Goal: Task Accomplishment & Management: Manage account settings

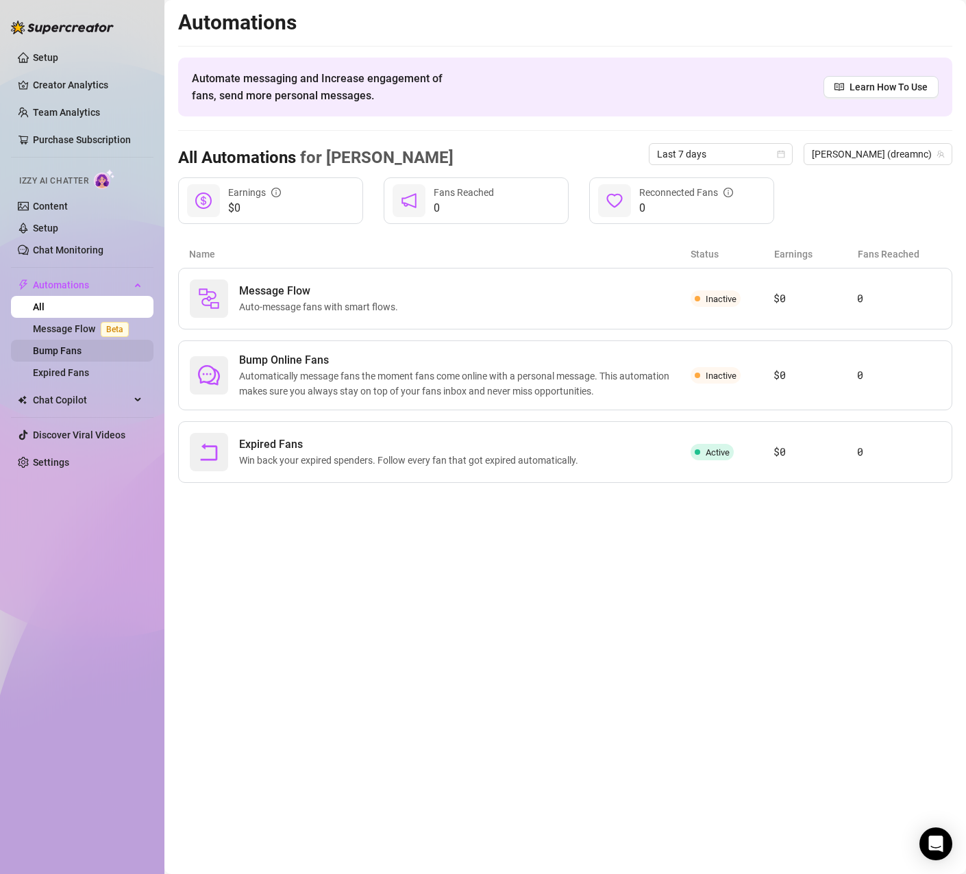
click at [82, 346] on link "Bump Fans" at bounding box center [57, 350] width 49 height 11
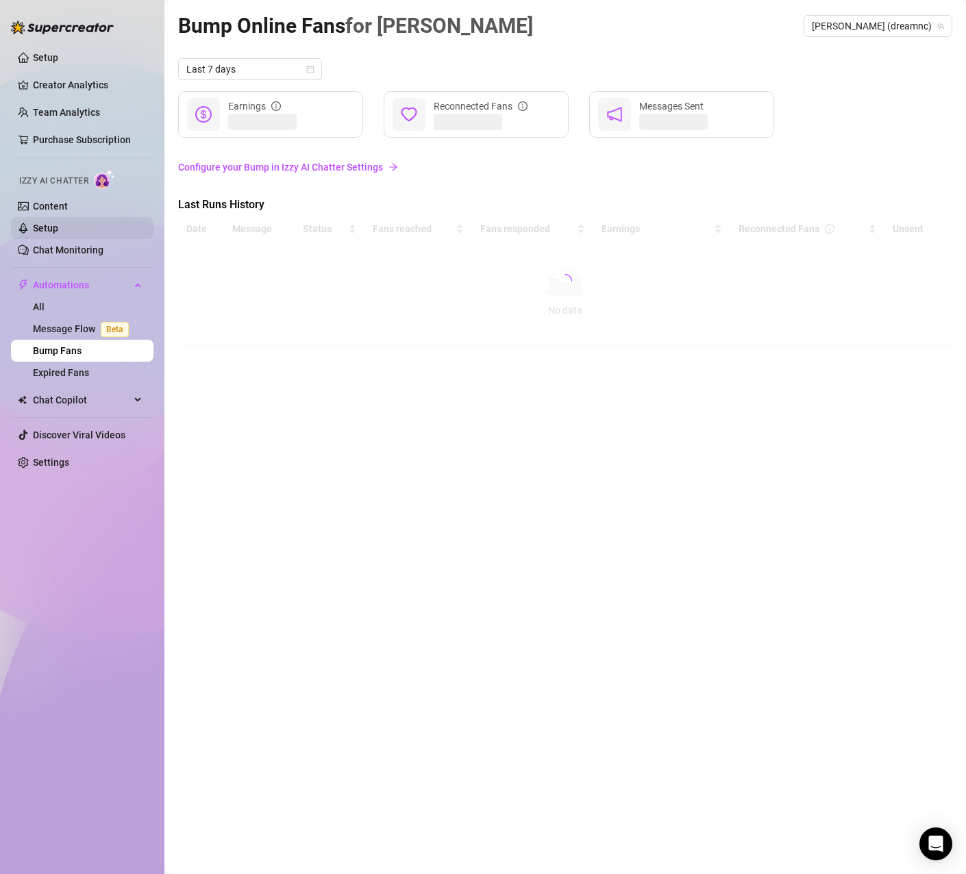
click at [58, 225] on link "Setup" at bounding box center [45, 228] width 25 height 11
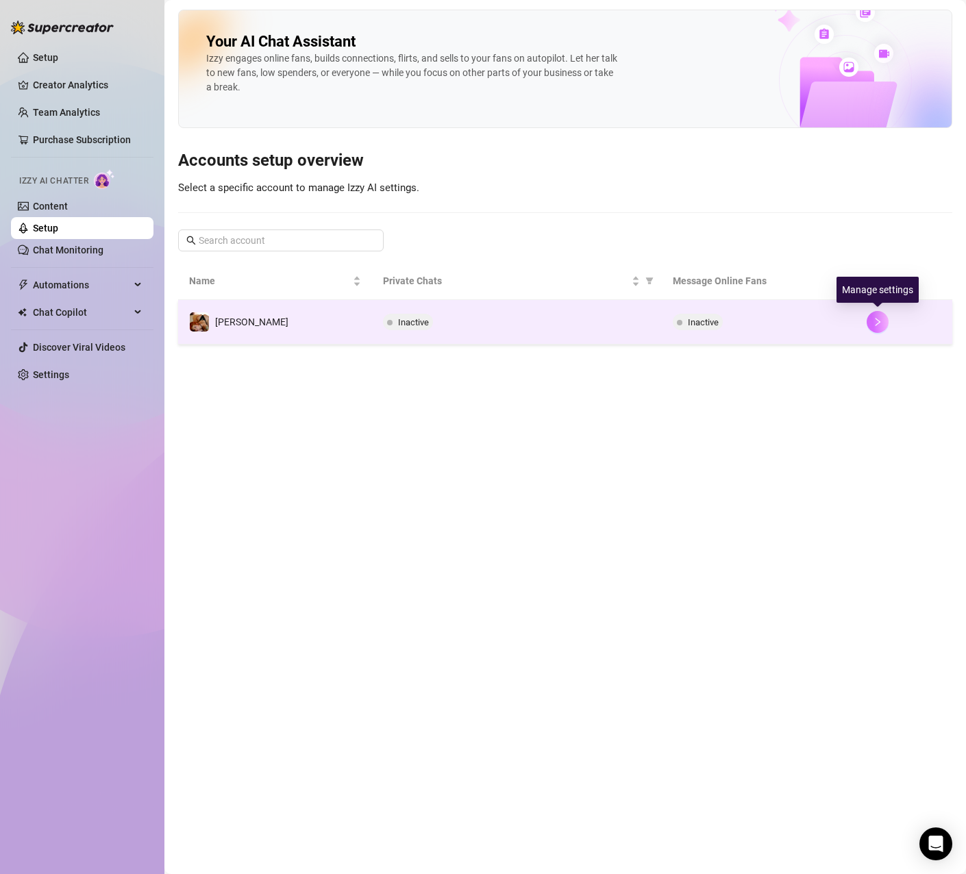
click at [877, 323] on icon "right" at bounding box center [878, 322] width 10 height 10
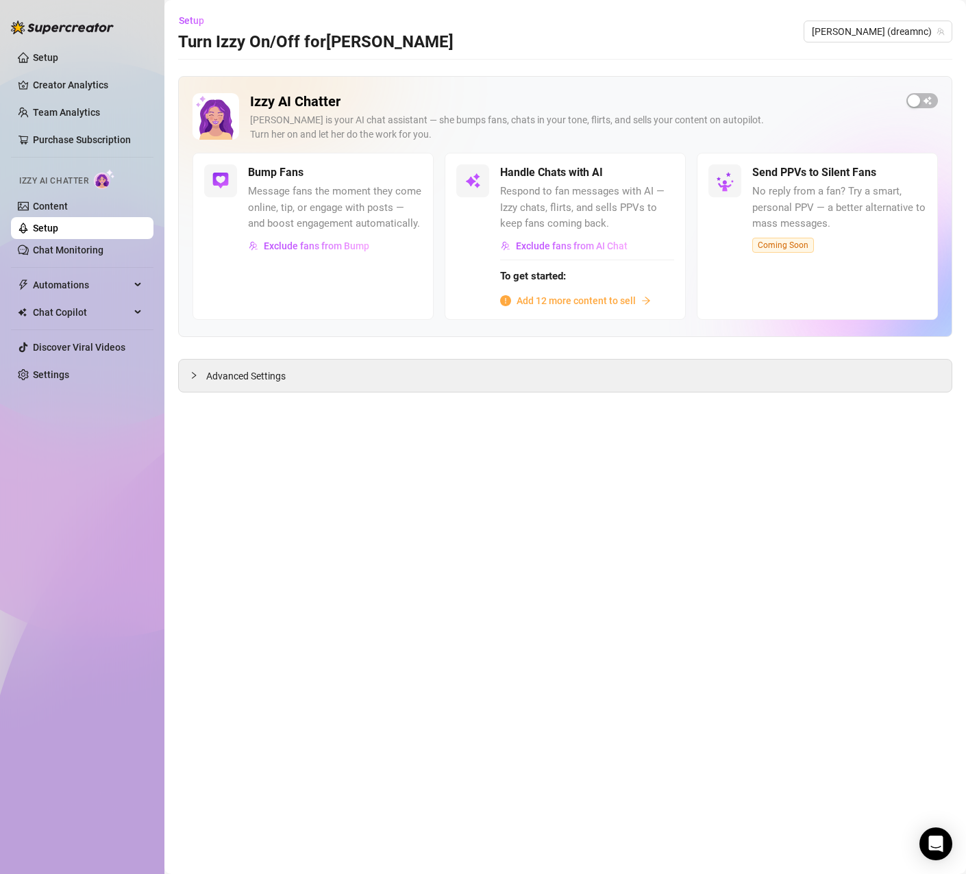
click at [295, 288] on div "Bump Fans Message fans the moment they come online, tip, or engage with posts —…" at bounding box center [312, 236] width 241 height 166
click at [295, 286] on div "Bump Fans Message fans the moment they come online, tip, or engage with posts —…" at bounding box center [312, 236] width 241 height 166
click at [52, 229] on link "Setup" at bounding box center [45, 228] width 25 height 11
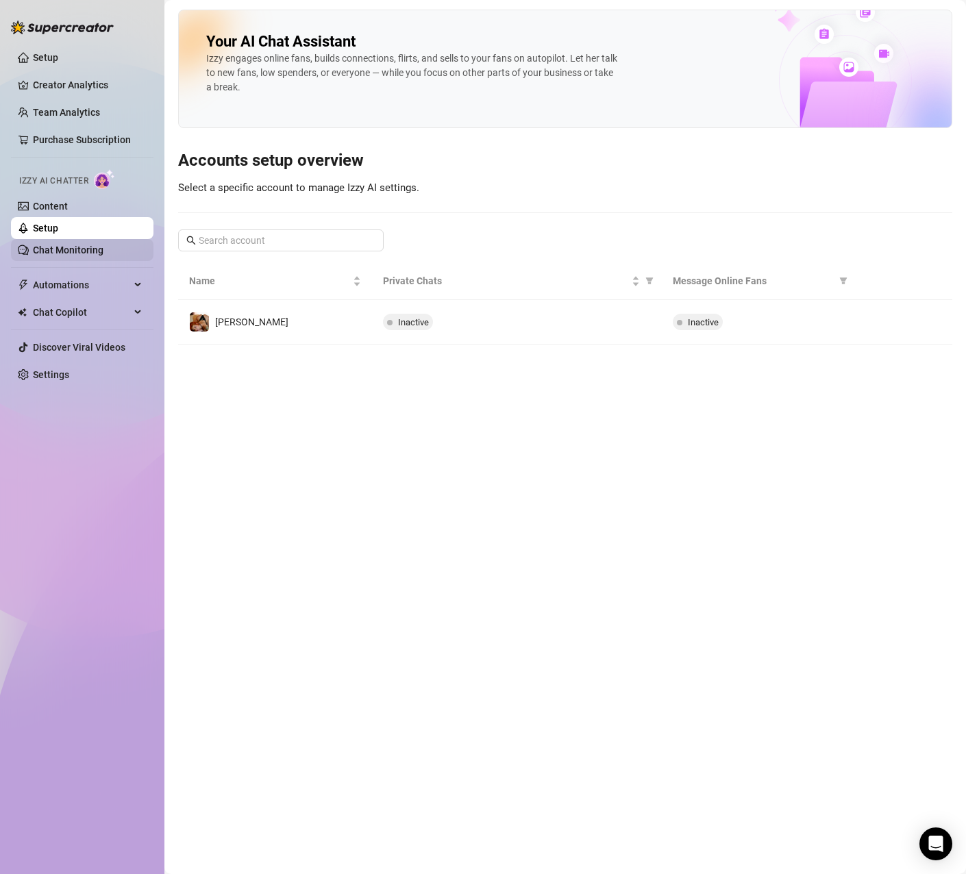
click at [42, 254] on link "Chat Monitoring" at bounding box center [68, 250] width 71 height 11
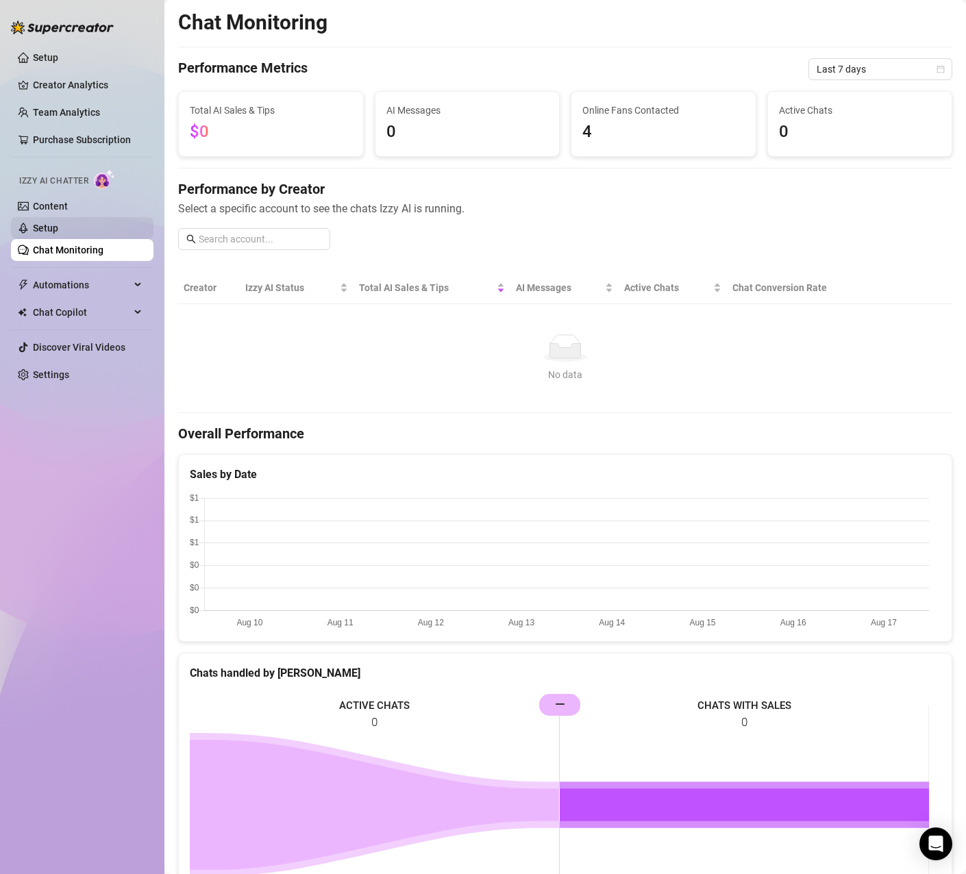
click at [45, 232] on link "Setup" at bounding box center [45, 228] width 25 height 11
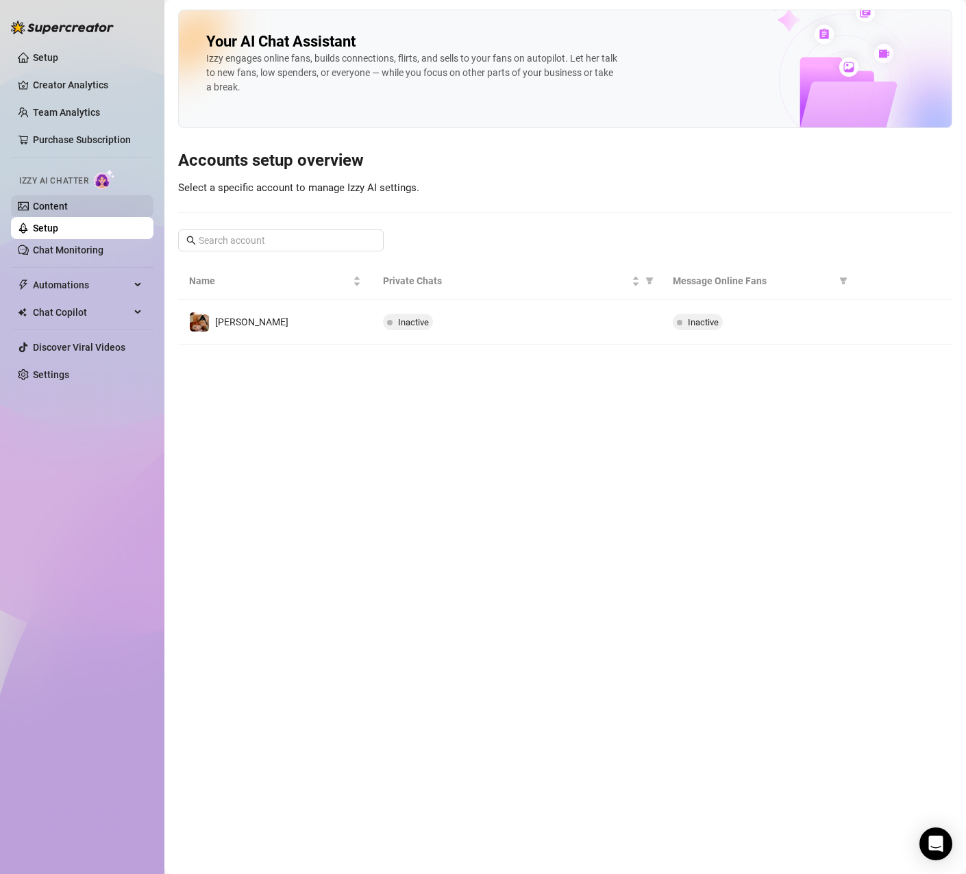
click at [44, 211] on link "Content" at bounding box center [50, 206] width 35 height 11
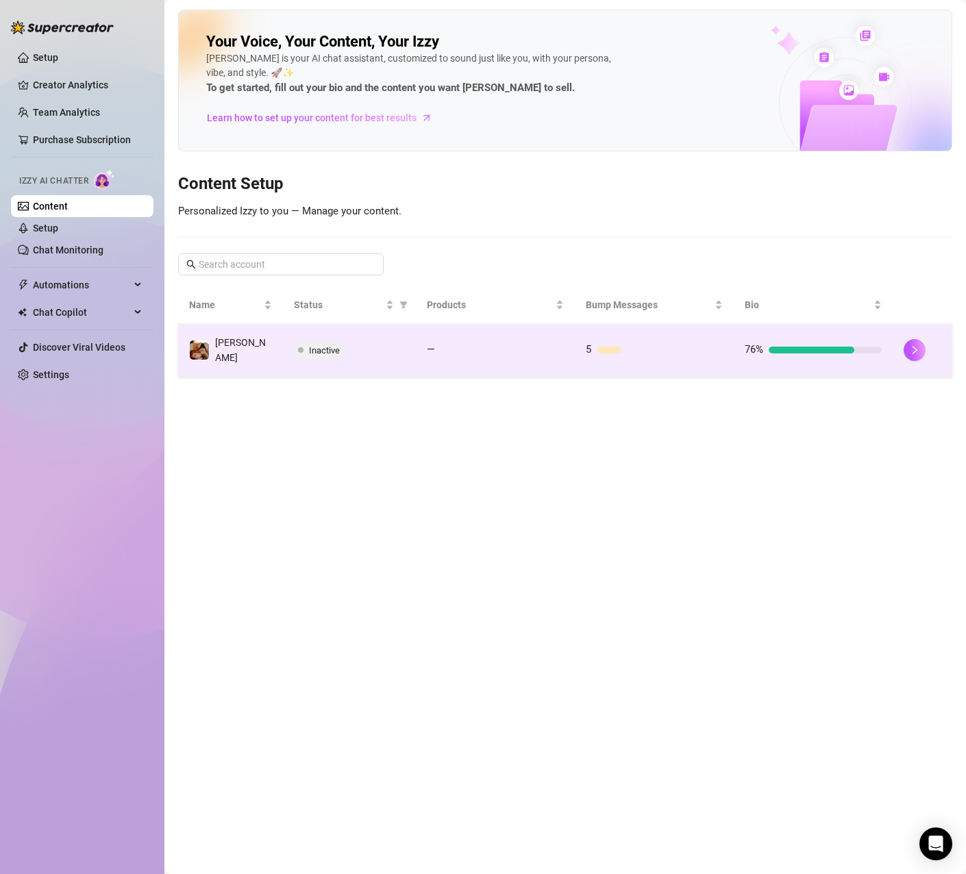
click at [551, 358] on td "—" at bounding box center [495, 350] width 159 height 53
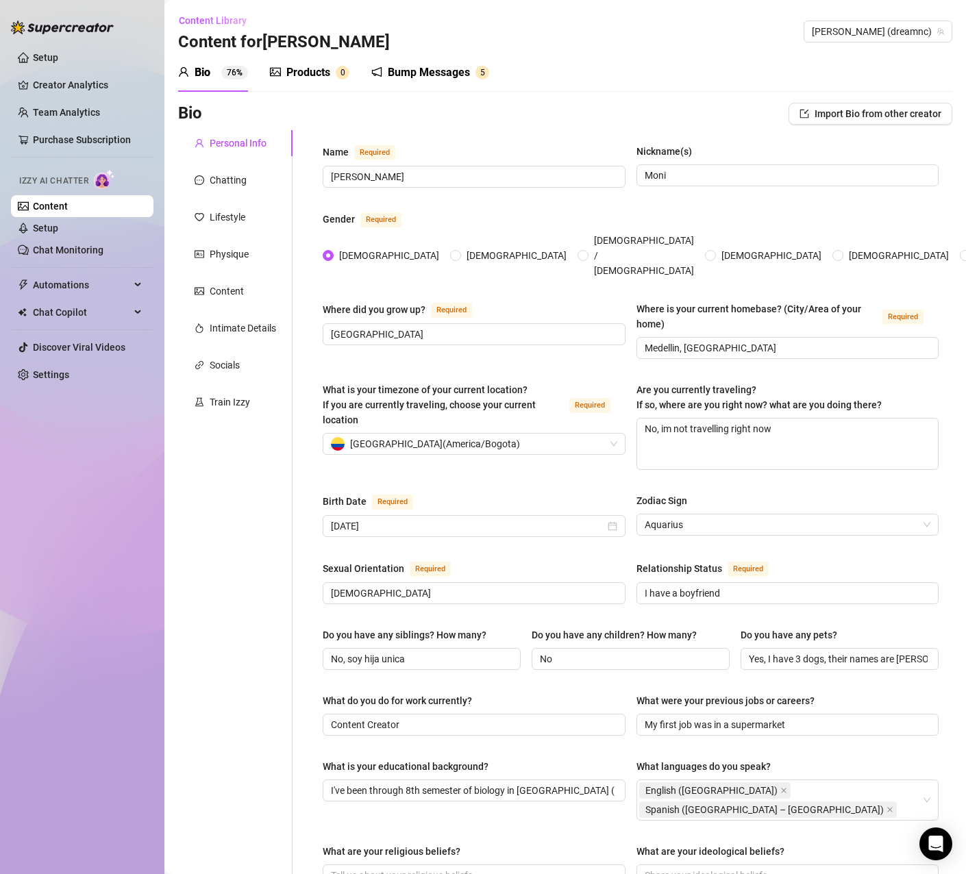
click at [412, 80] on div "Bump Messages" at bounding box center [429, 72] width 82 height 16
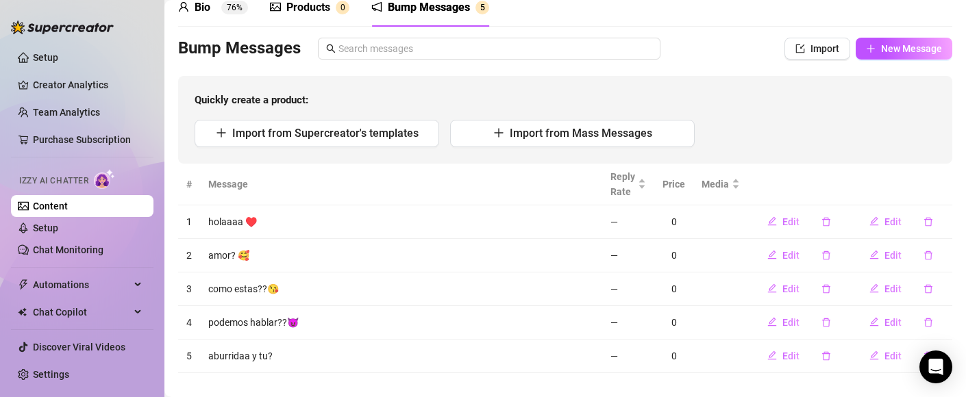
scroll to position [82, 0]
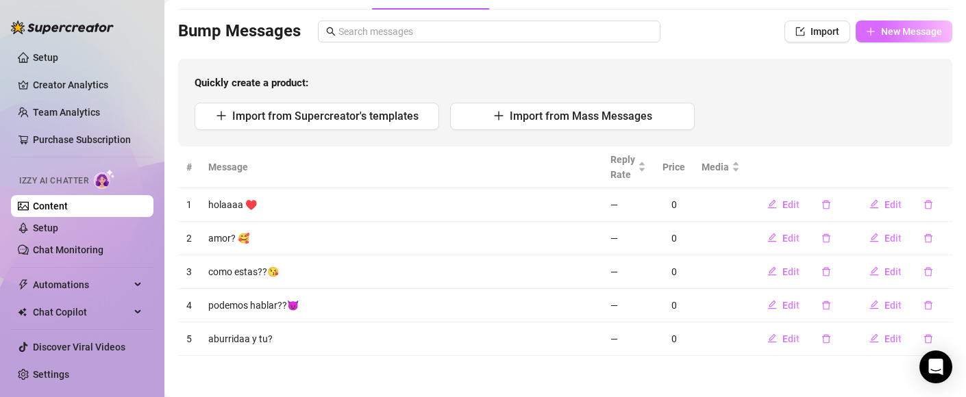
click at [881, 30] on span "New Message" at bounding box center [911, 31] width 61 height 11
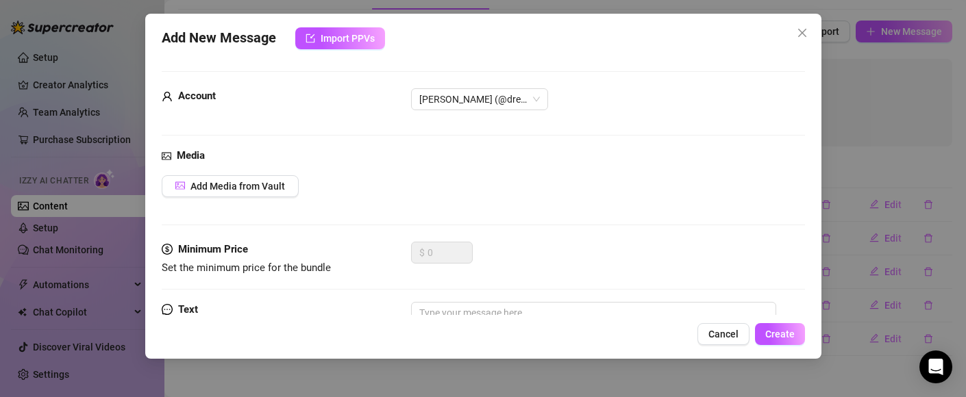
scroll to position [79, 0]
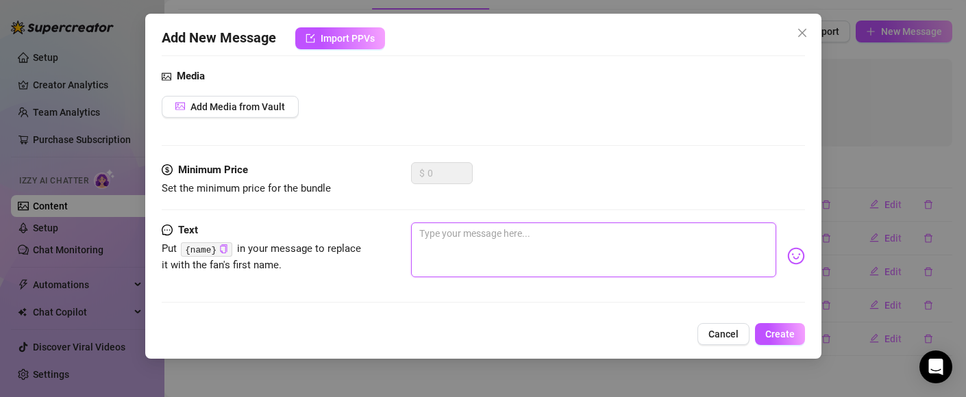
click at [473, 255] on textarea at bounding box center [593, 250] width 365 height 55
paste textarea "👀 apenas te veo conectado, ¿qué más pues?"
type textarea "👀 apenas te veo conectado, ¿qué más pues?"
click at [549, 236] on textarea "👀 apenas te veo conectado, ¿qué más pues?" at bounding box center [593, 250] width 365 height 55
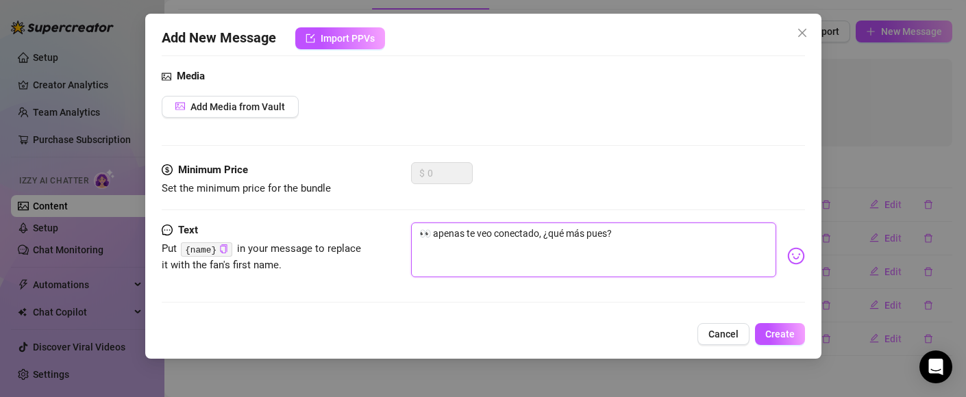
type textarea "👀 apenas te veo conectado, qué más pues?"
click at [784, 337] on span "Create" at bounding box center [779, 334] width 29 height 11
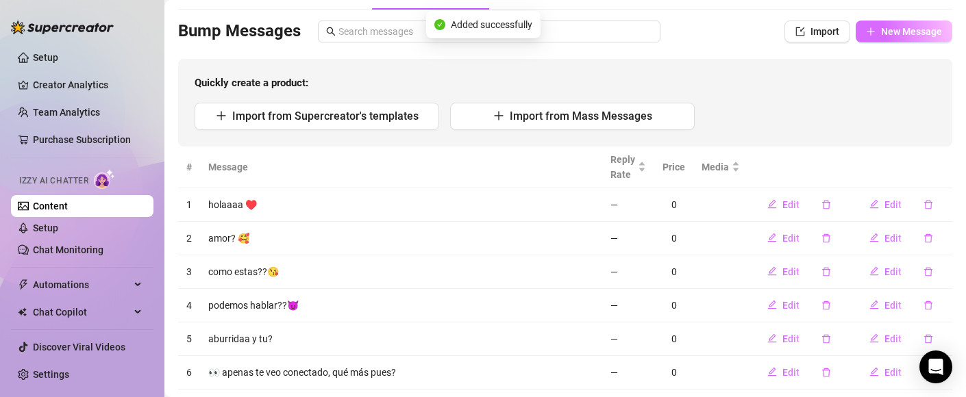
click at [901, 38] on button "New Message" at bounding box center [904, 32] width 97 height 22
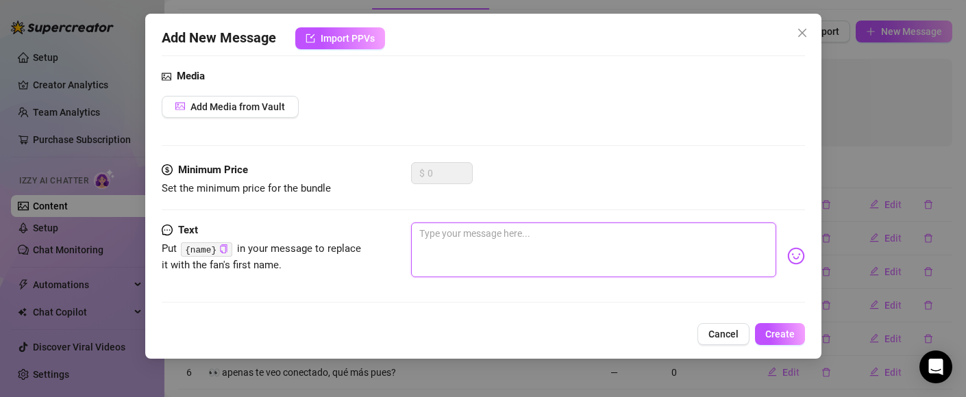
click at [453, 245] on textarea at bounding box center [593, 250] width 365 height 55
paste textarea "Ey, [PERSON_NAME] 😏"
type textarea "Ey, [PERSON_NAME] 😏"
click at [547, 246] on textarea "Ey, [PERSON_NAME] 😏" at bounding box center [593, 250] width 365 height 55
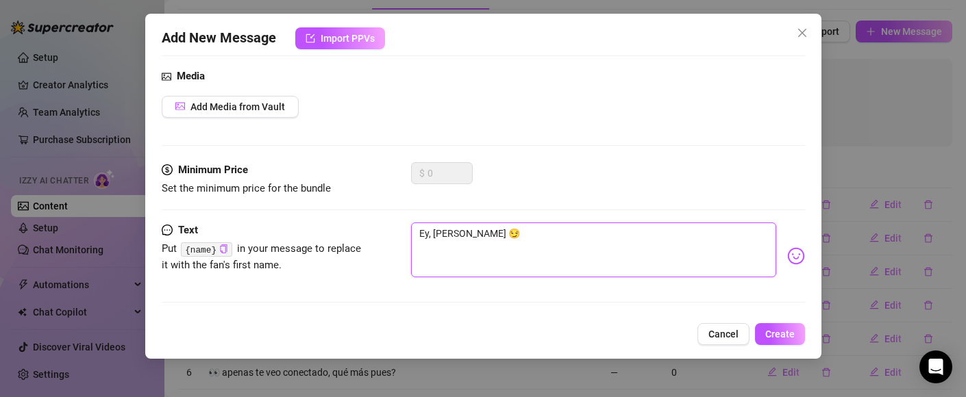
click at [423, 232] on textarea "Ey, [PERSON_NAME] 😏" at bounding box center [593, 250] width 365 height 55
type textarea "y, [PERSON_NAME] 😏"
type textarea "ey, [PERSON_NAME] 😏"
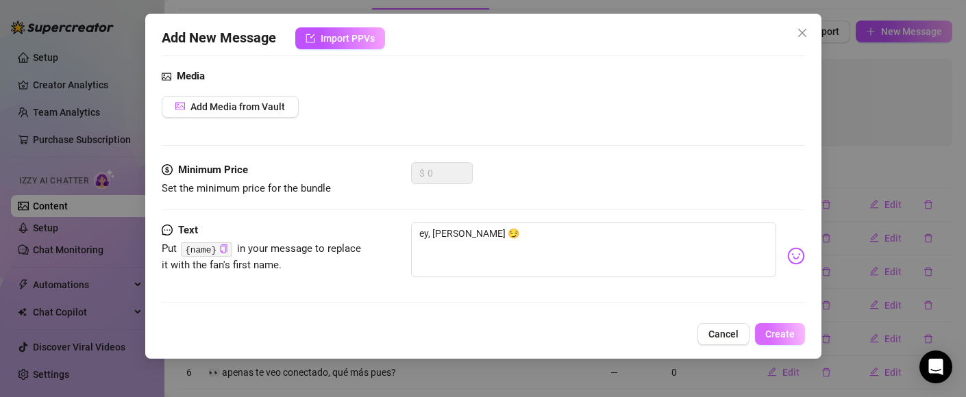
click at [774, 334] on span "Create" at bounding box center [779, 334] width 29 height 11
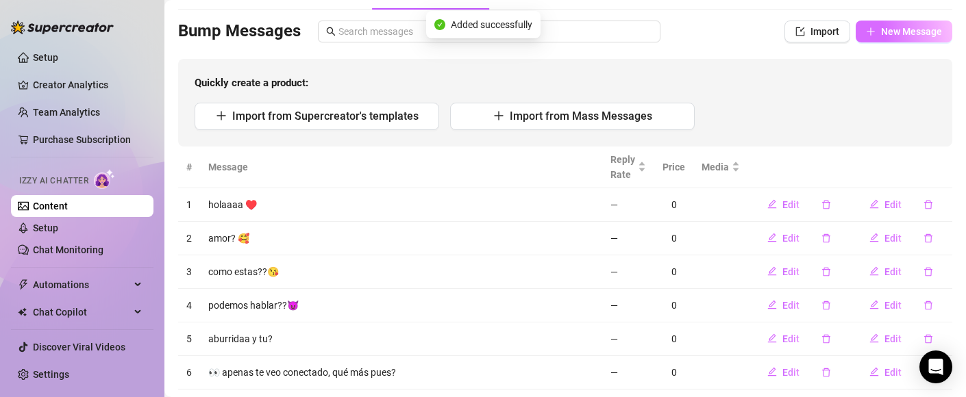
click at [889, 38] on button "New Message" at bounding box center [904, 32] width 97 height 22
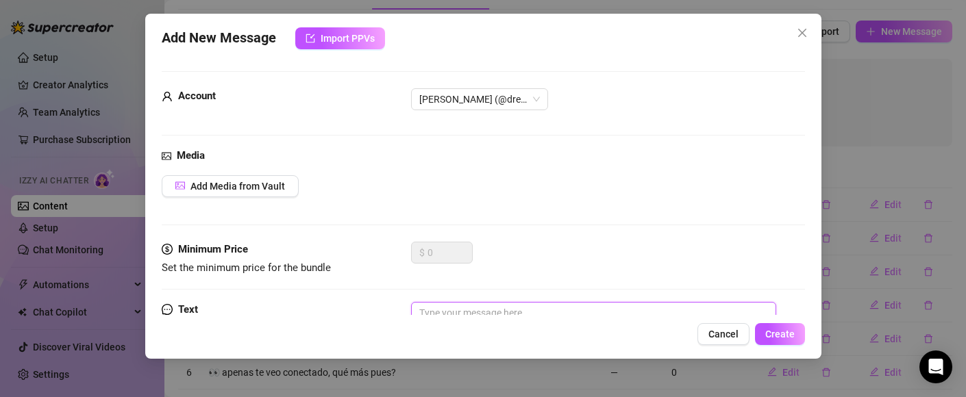
click at [442, 304] on textarea at bounding box center [593, 329] width 365 height 55
paste textarea "Uy, te veo por acá 👀"
type textarea "Uy, te veo por acá 👀"
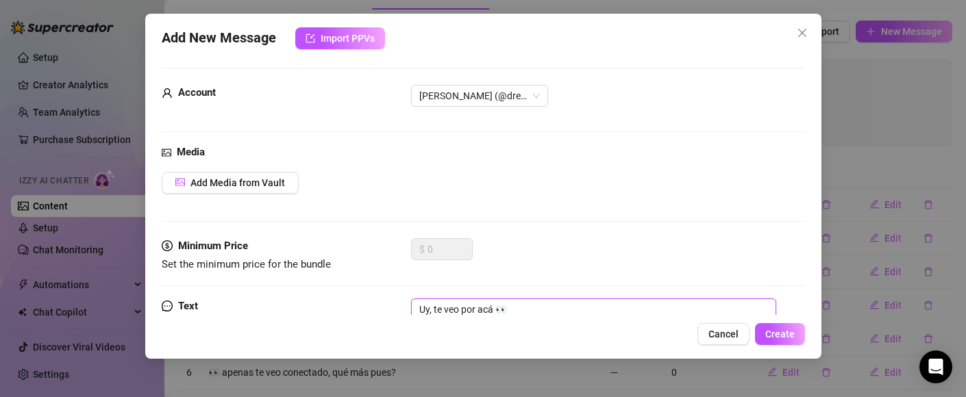
click at [424, 310] on textarea "Uy, te veo por acá 👀" at bounding box center [593, 326] width 365 height 55
type textarea "y, te veo por acá 👀"
type textarea "uy, te veo por acá 👀"
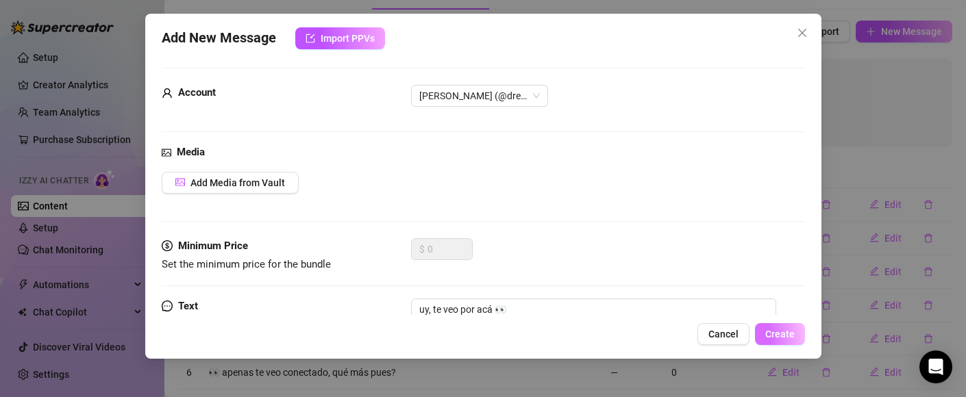
click at [788, 332] on span "Create" at bounding box center [779, 334] width 29 height 11
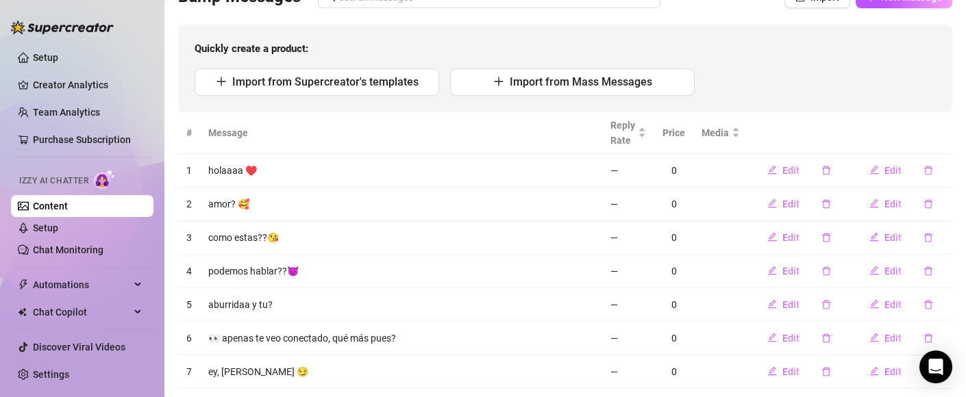
scroll to position [114, 0]
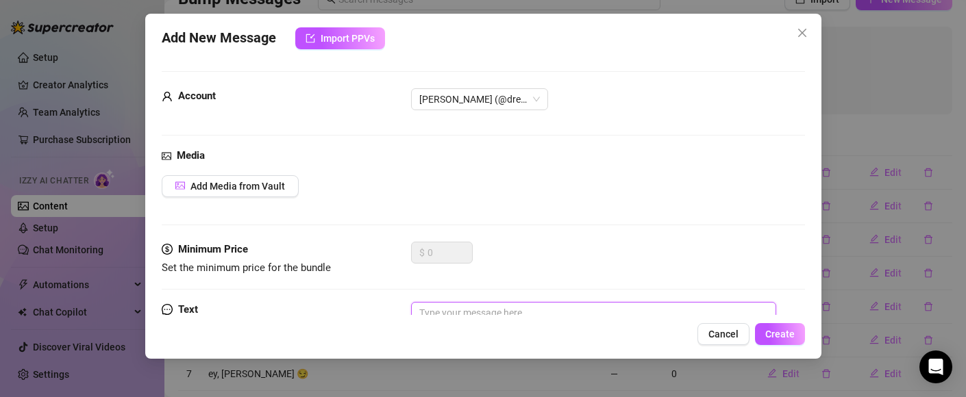
click at [497, 310] on textarea at bounding box center [593, 329] width 365 height 55
paste textarea "Ey, qué más? 👀"
type textarea "Ey, qué más? 👀"
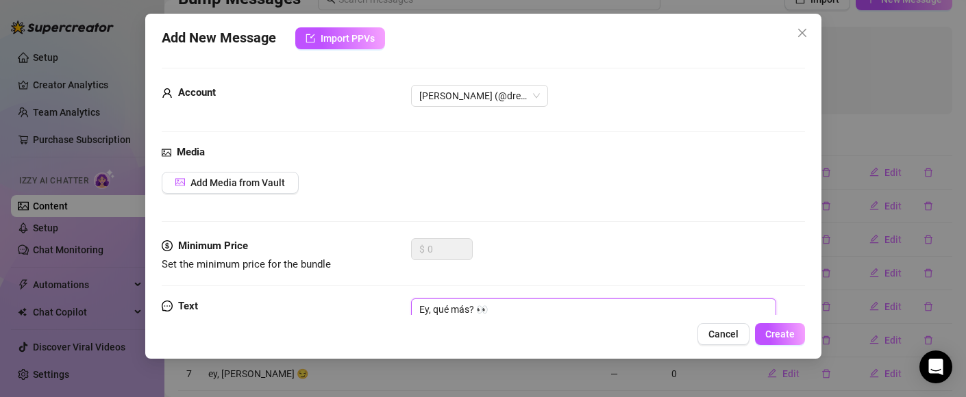
click at [424, 308] on textarea "Ey, qué más? 👀" at bounding box center [593, 326] width 365 height 55
type textarea "y, qué más? 👀"
type textarea "ey, qué más? 👀"
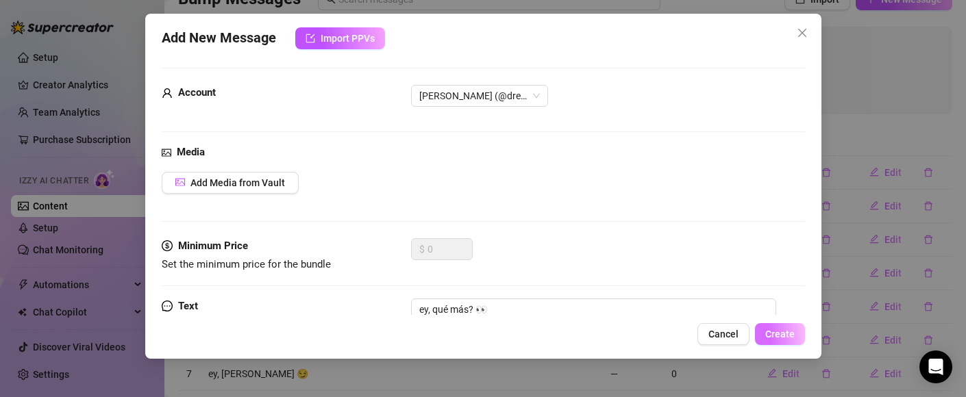
click at [787, 333] on span "Create" at bounding box center [779, 334] width 29 height 11
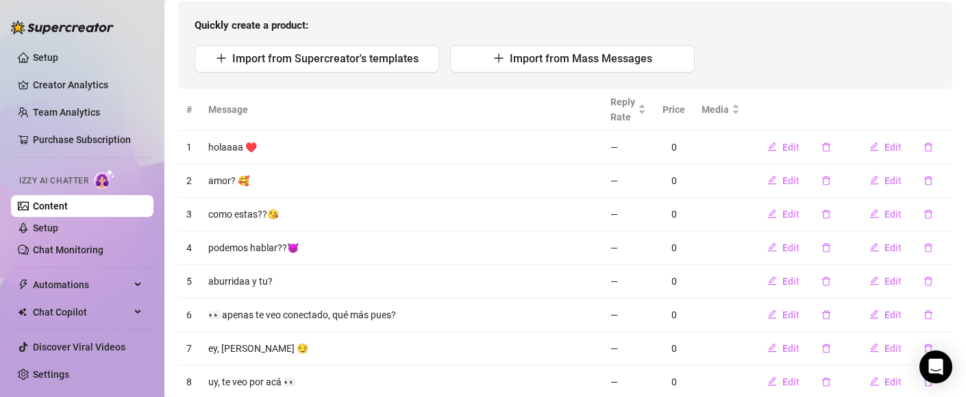
scroll to position [11, 0]
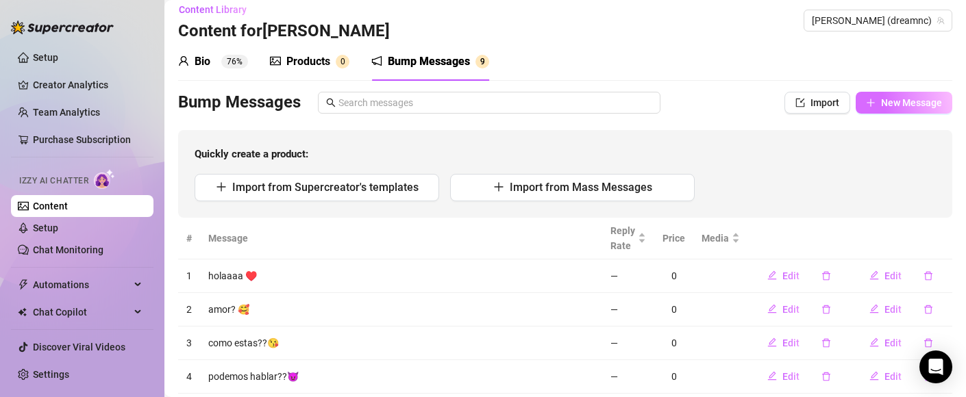
click at [866, 107] on button "New Message" at bounding box center [904, 103] width 97 height 22
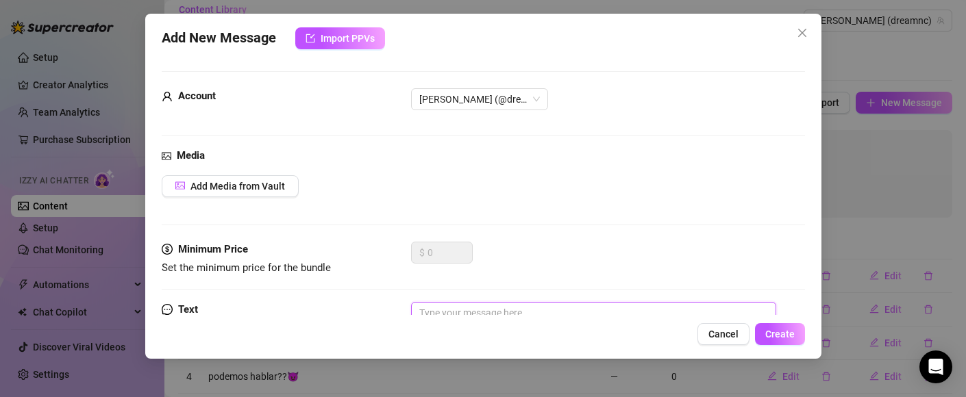
click at [425, 306] on textarea at bounding box center [593, 329] width 365 height 55
paste textarea "Ey, qué planes para hoy? 😏"
type textarea "Ey, qué planes para hoy? 😏"
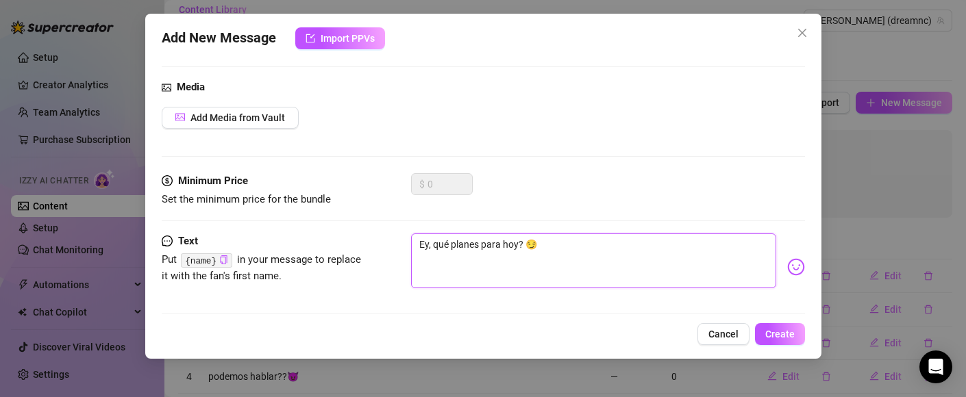
scroll to position [72, 0]
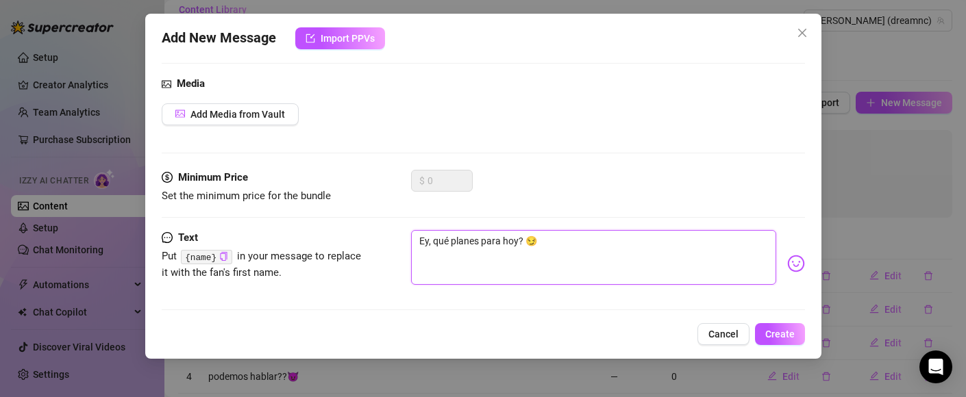
click at [426, 241] on textarea "Ey, qué planes para hoy? 😏" at bounding box center [593, 257] width 365 height 55
type textarea "y, qué planes para hoy? 😏"
type textarea "ey, qué planes para hoy? 😏"
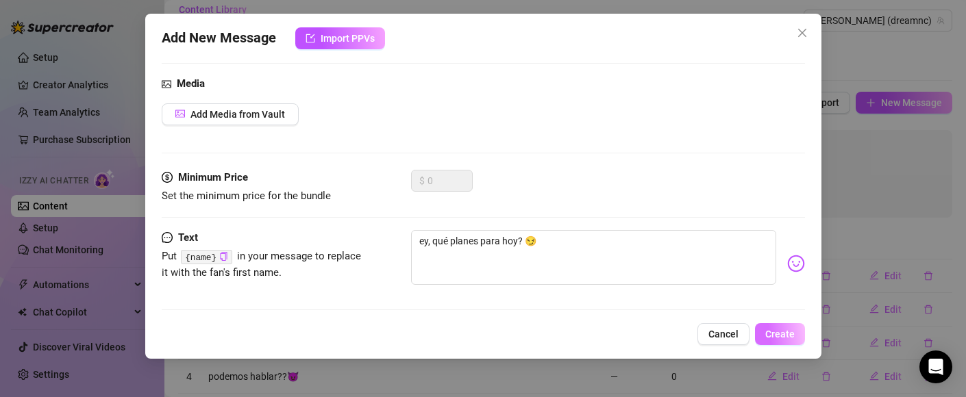
click at [770, 338] on span "Create" at bounding box center [779, 334] width 29 height 11
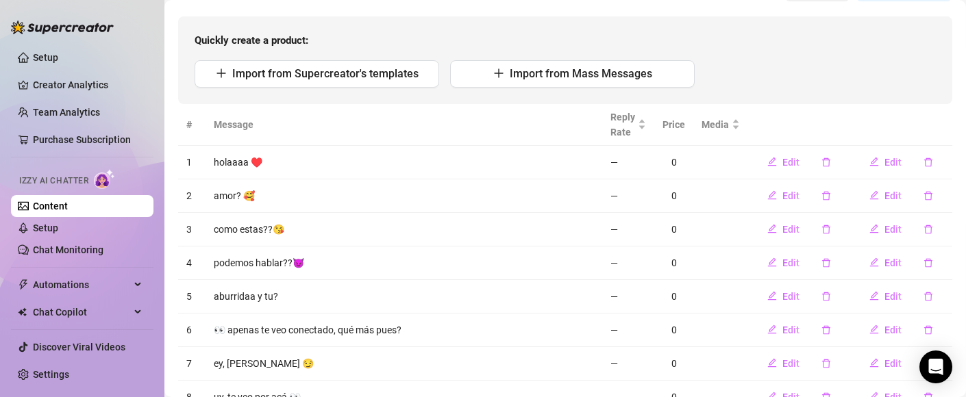
scroll to position [114, 0]
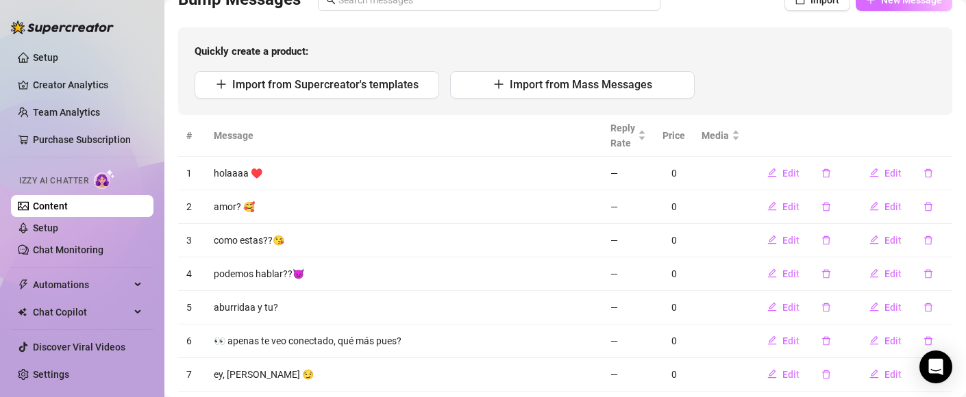
click at [881, 3] on span "New Message" at bounding box center [911, 0] width 61 height 11
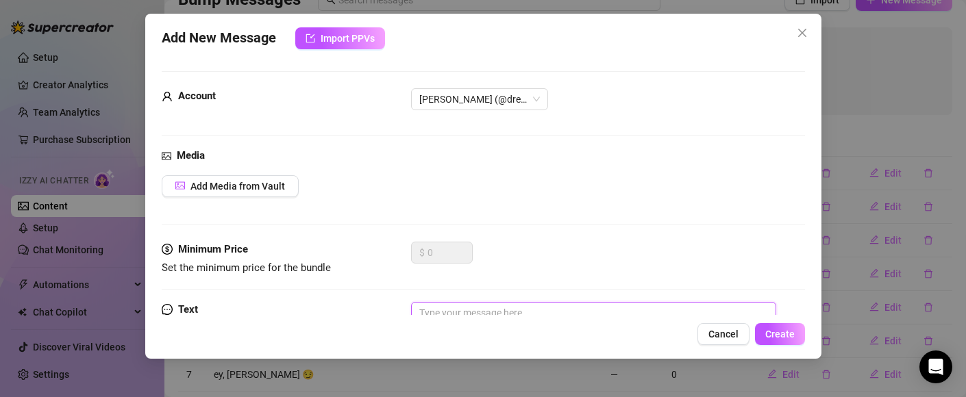
click at [530, 310] on textarea at bounding box center [593, 329] width 365 height 55
paste textarea "[PERSON_NAME] 😏 todo bien por ahí?"
type textarea "[PERSON_NAME] 😏 todo bien por ahí?"
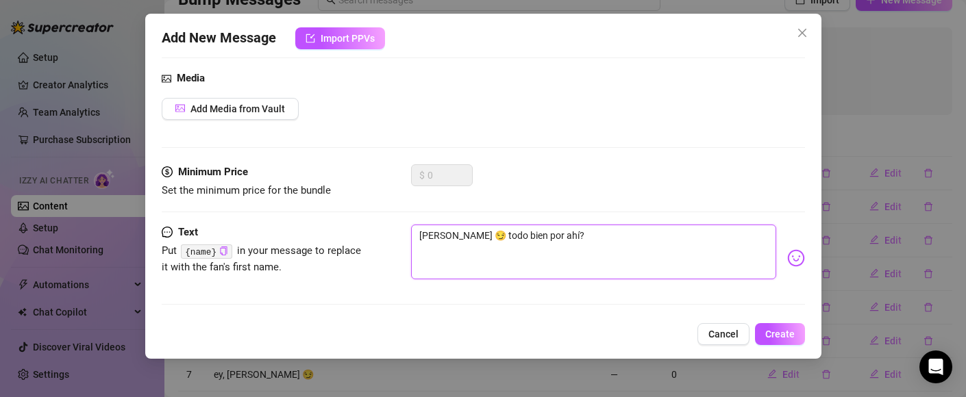
scroll to position [79, 0]
click at [425, 235] on textarea "[PERSON_NAME] 😏 todo bien por ahí?" at bounding box center [593, 250] width 365 height 55
type textarea "olaaa 😏 todo bien por ahí?"
type textarea "holaaa 😏 todo bien por ahí?"
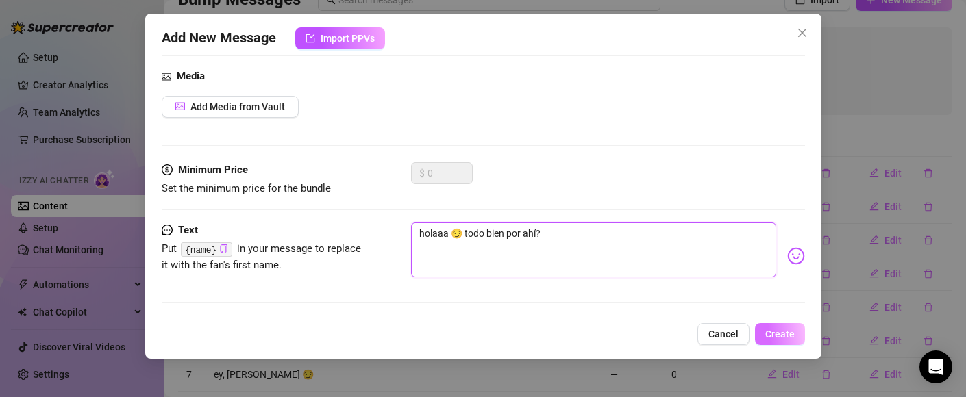
type textarea "holaaa 😏 todo bien por ahí?"
click at [783, 332] on span "Create" at bounding box center [779, 334] width 29 height 11
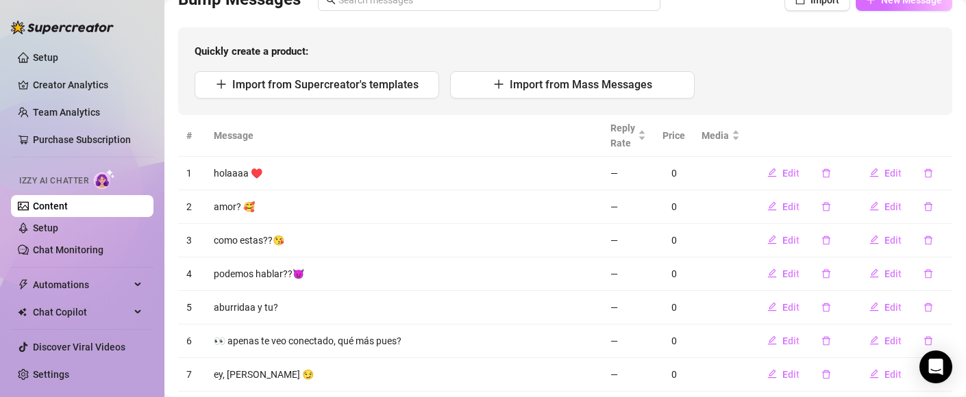
click at [895, 10] on button "New Message" at bounding box center [904, 0] width 97 height 22
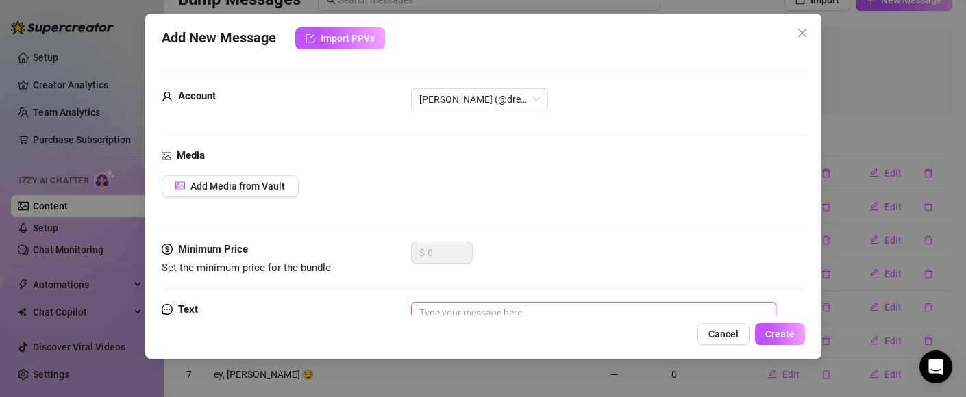
click at [482, 310] on textarea at bounding box center [593, 329] width 365 height 55
paste textarea "Hey, qué haces por acá? 😎"
type textarea "Hey, qué haces por acá? 😎"
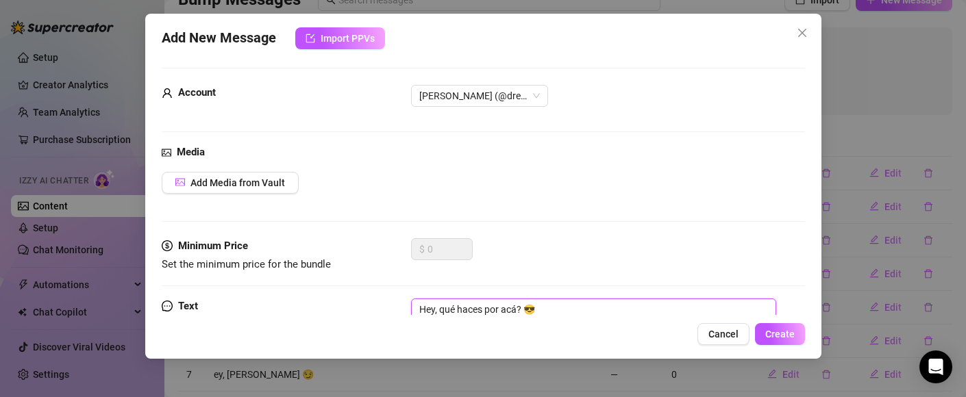
click at [423, 305] on textarea "Hey, qué haces por acá? 😎" at bounding box center [593, 326] width 365 height 55
type textarea "ey, qué haces por acá? 😎"
type textarea "hey, qué haces por acá? 😎"
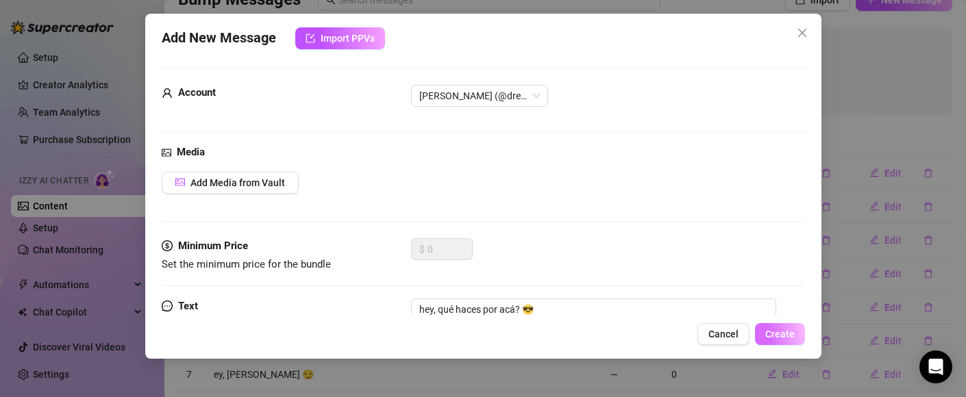
click at [771, 343] on button "Create" at bounding box center [780, 334] width 50 height 22
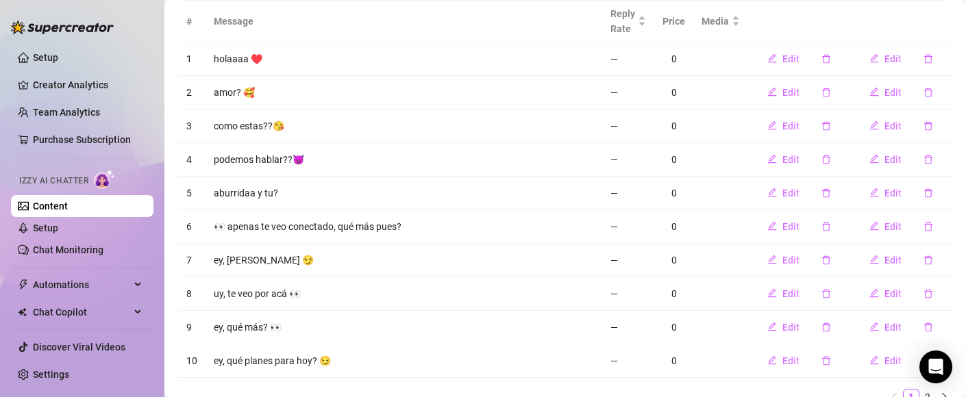
scroll to position [288, 0]
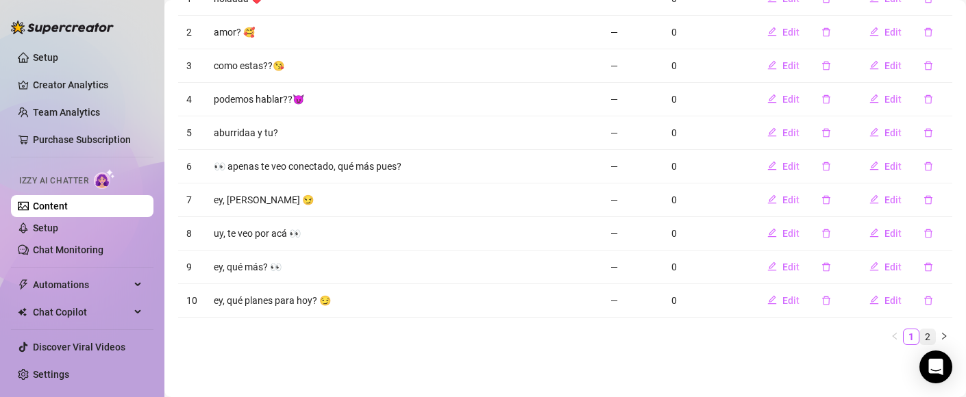
click at [920, 336] on link "2" at bounding box center [927, 336] width 15 height 15
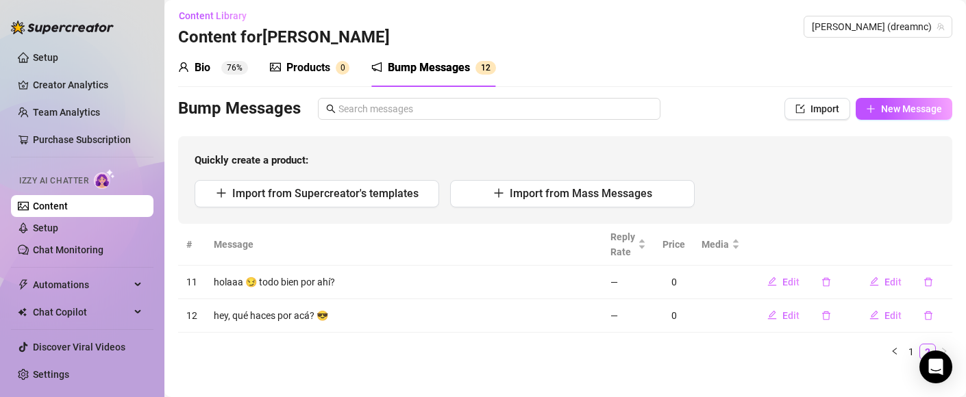
scroll to position [0, 0]
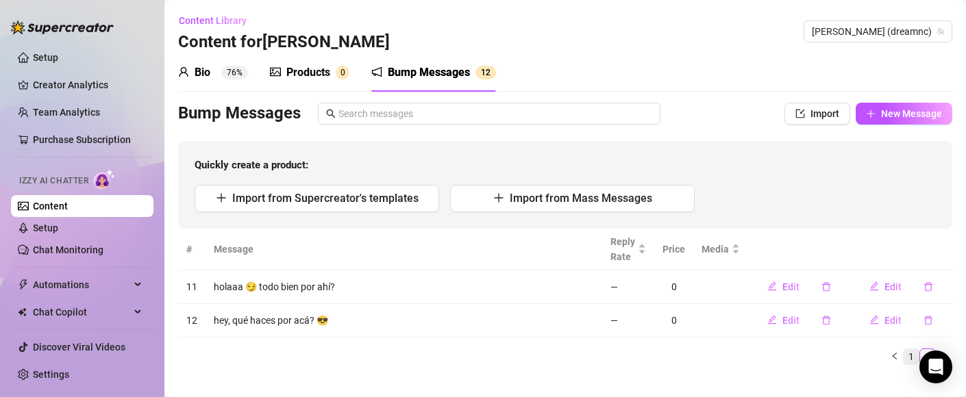
click at [903, 355] on link "1" at bounding box center [910, 356] width 15 height 15
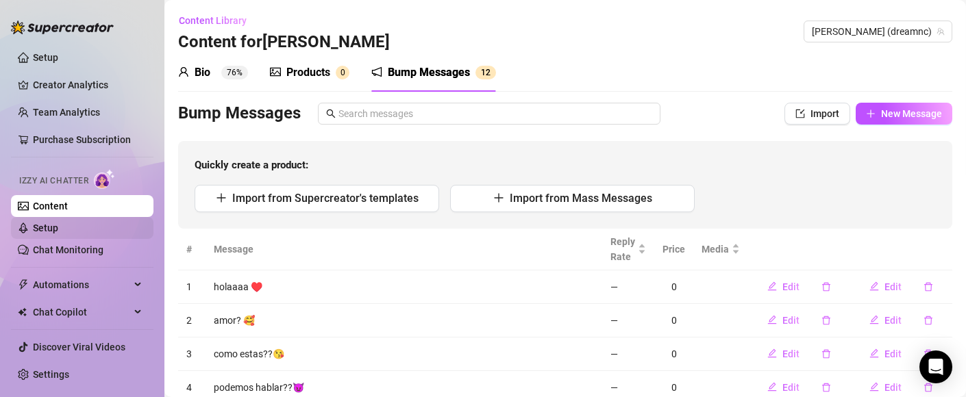
click at [58, 234] on link "Setup" at bounding box center [45, 228] width 25 height 11
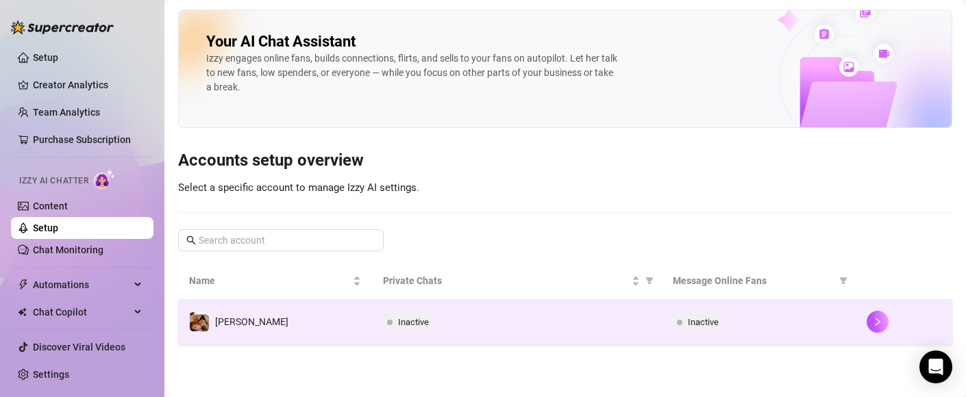
click at [303, 321] on td "[PERSON_NAME]" at bounding box center [275, 322] width 194 height 45
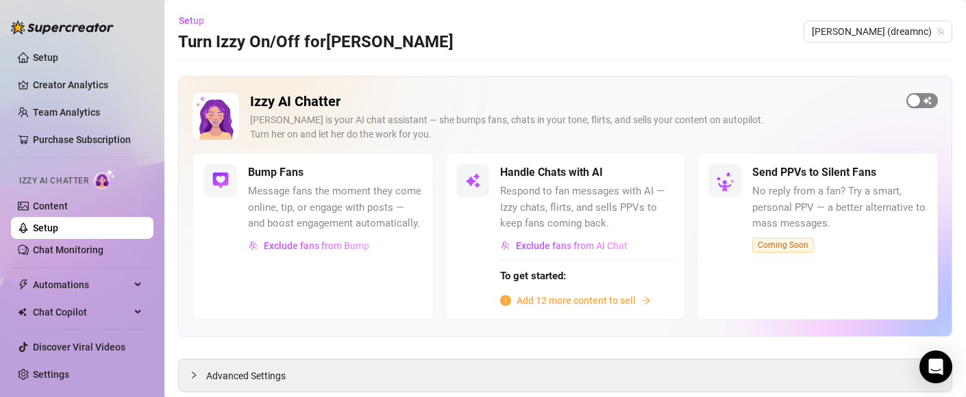
click at [909, 97] on span "button" at bounding box center [922, 100] width 32 height 15
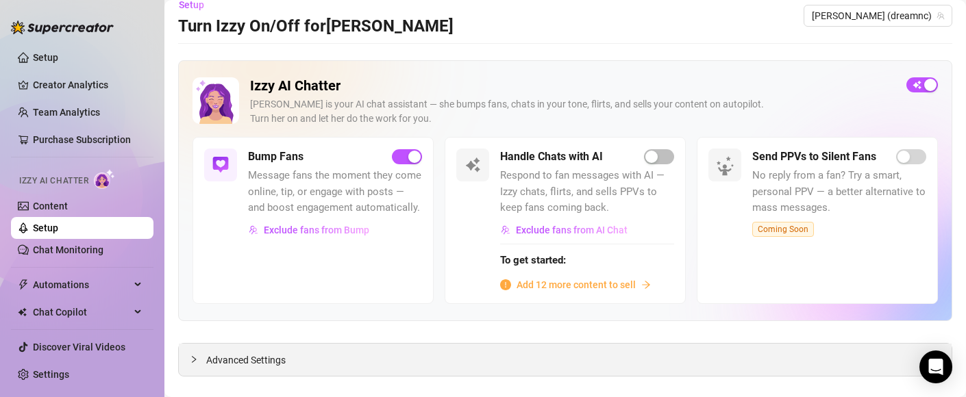
scroll to position [37, 0]
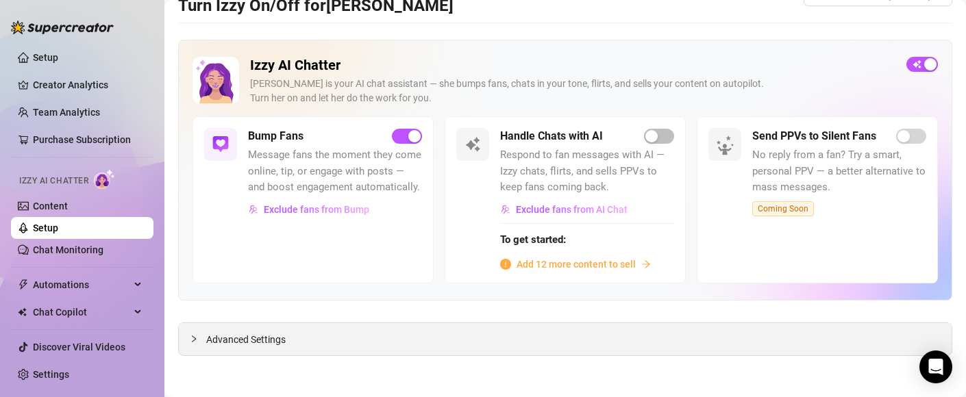
click at [410, 339] on div "Advanced Settings" at bounding box center [565, 339] width 773 height 32
click at [238, 334] on span "Advanced Settings" at bounding box center [245, 339] width 79 height 15
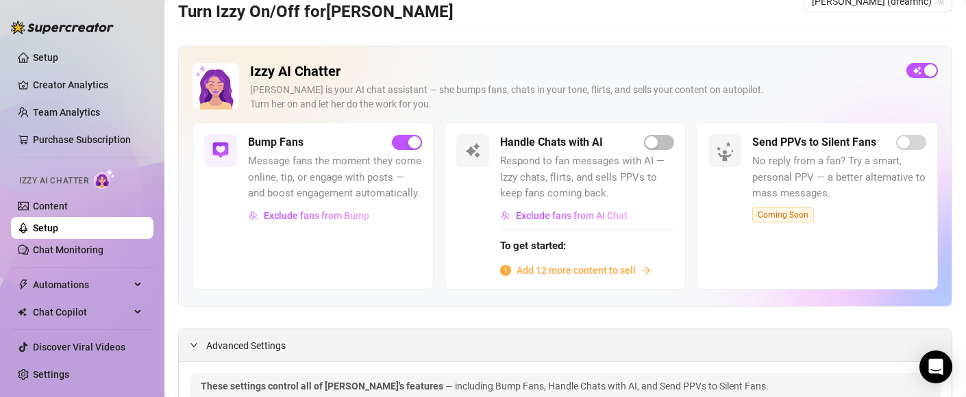
scroll to position [0, 0]
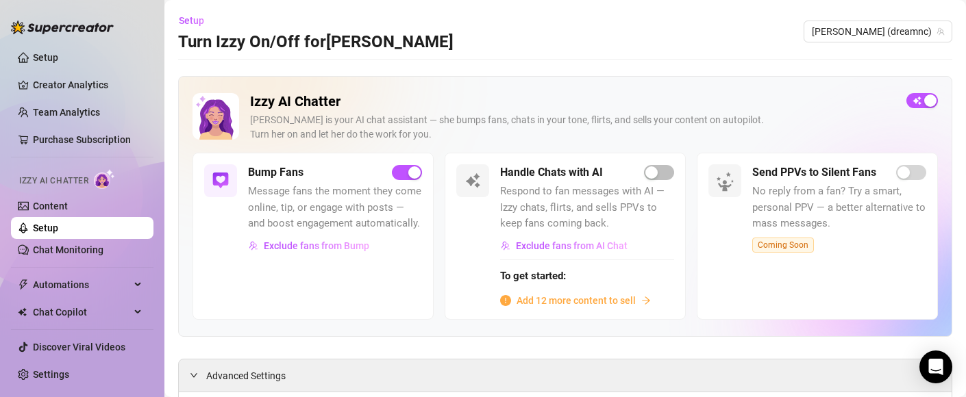
click at [536, 299] on span "Add 12 more content to sell" at bounding box center [575, 300] width 119 height 15
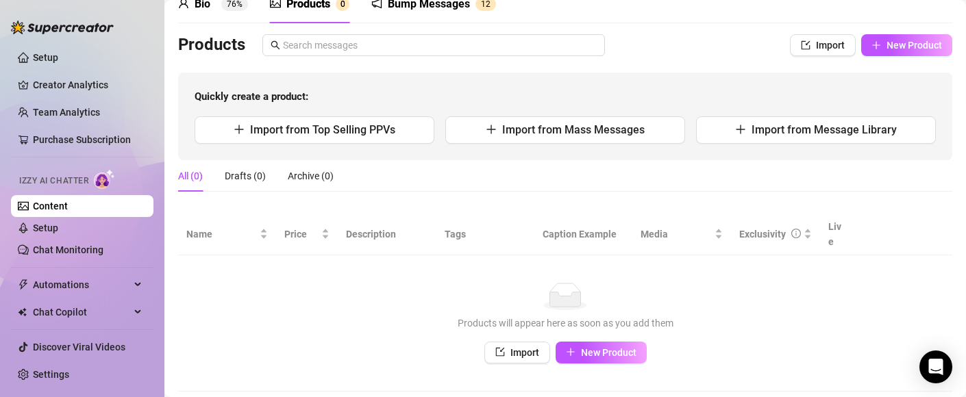
scroll to position [89, 0]
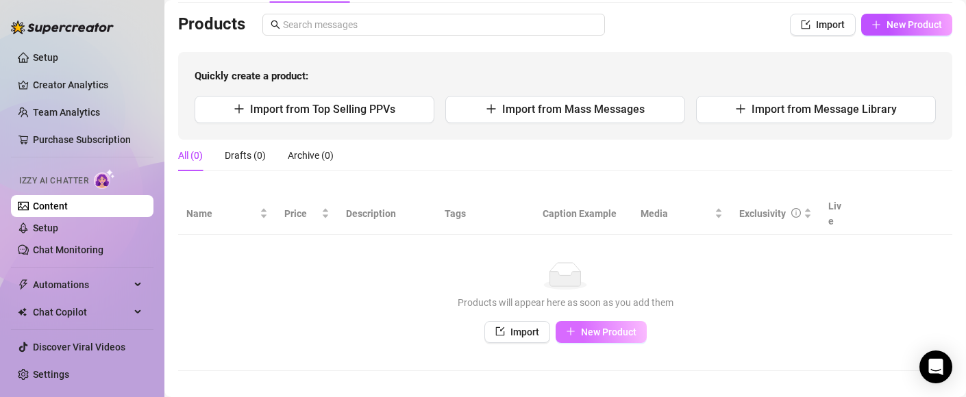
click at [581, 327] on span "New Product" at bounding box center [608, 332] width 55 height 11
type textarea "Type your message here..."
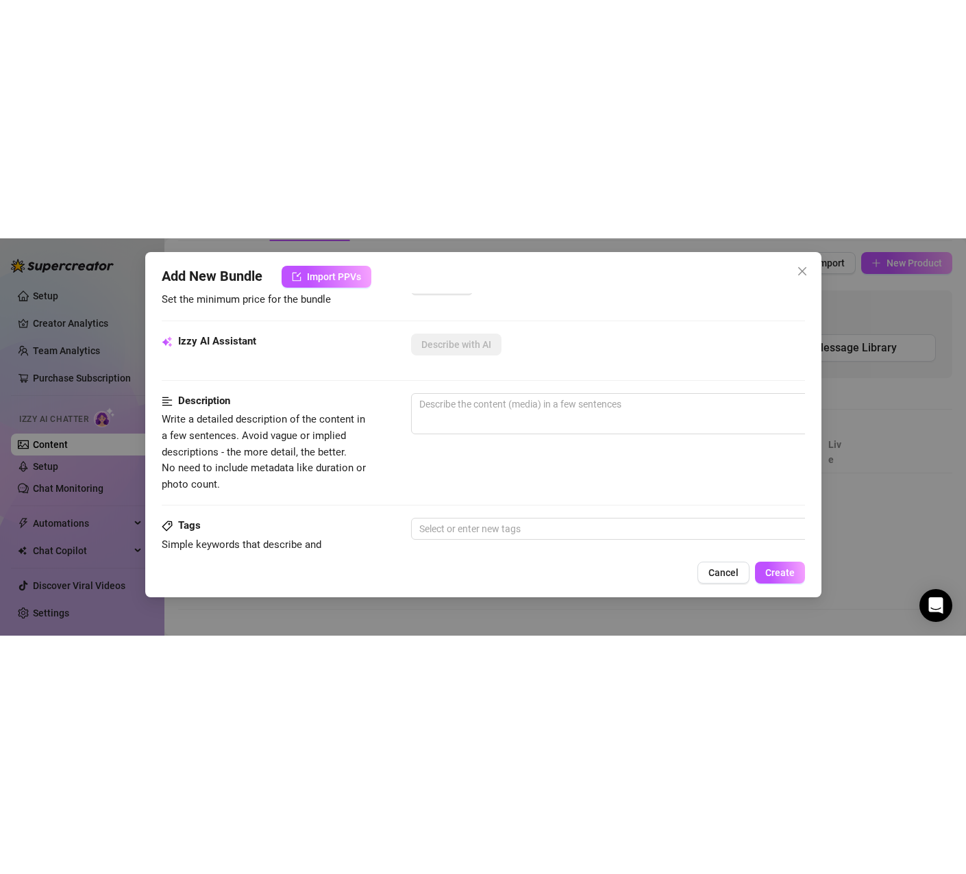
scroll to position [0, 0]
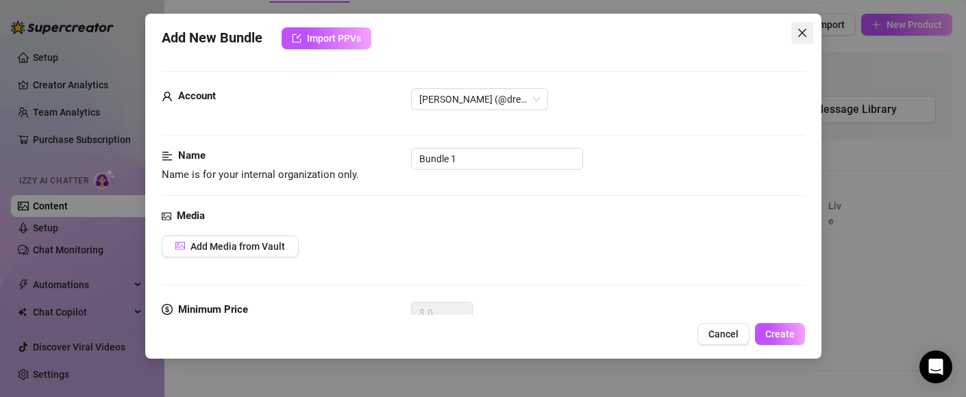
click at [806, 34] on icon "close" at bounding box center [802, 32] width 11 height 11
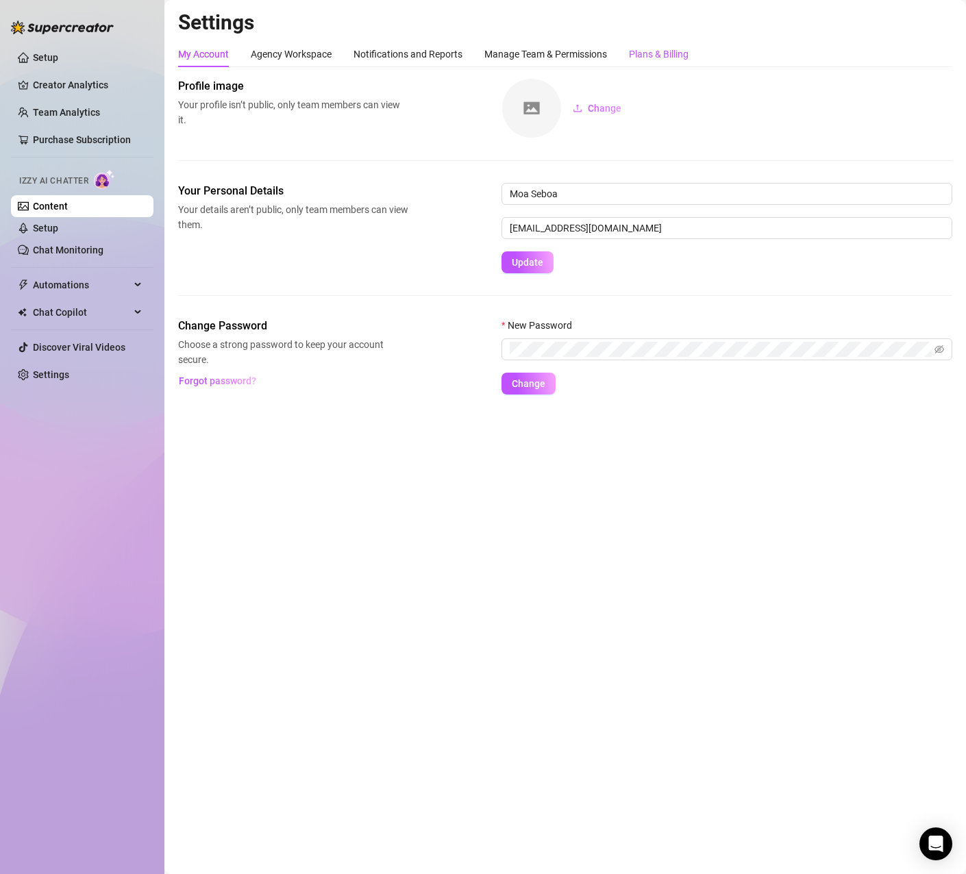
click at [636, 59] on div "Plans & Billing" at bounding box center [659, 54] width 60 height 15
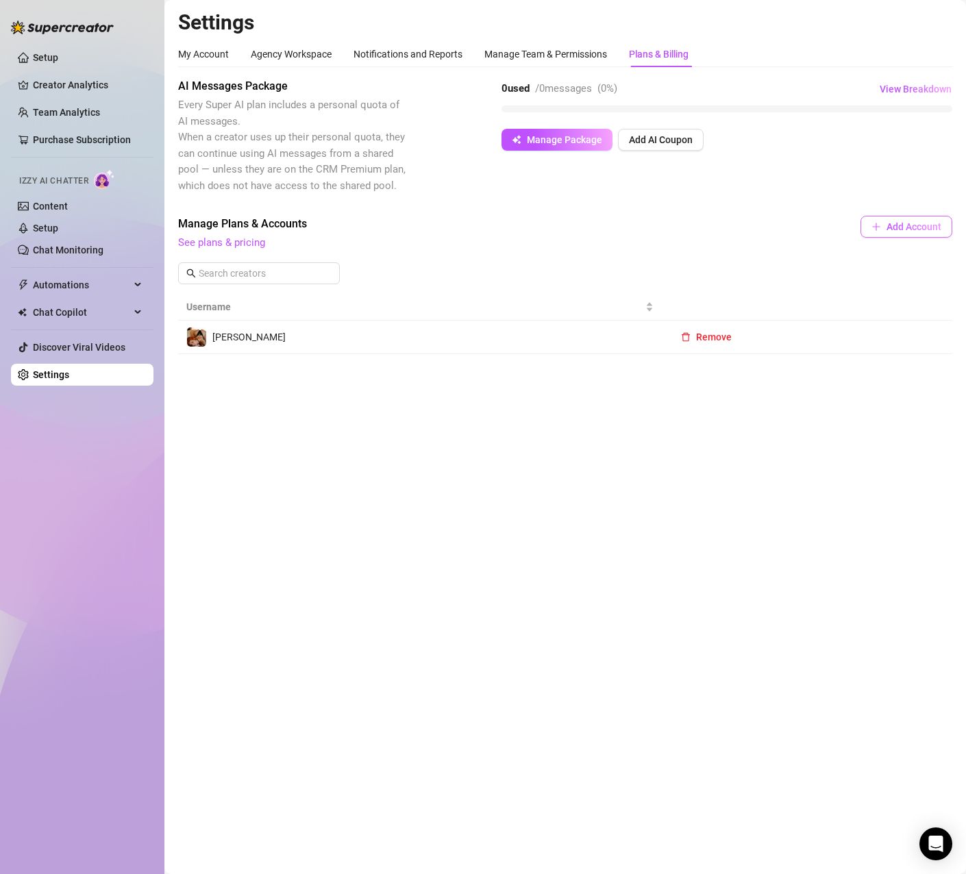
click at [934, 230] on span "Add Account" at bounding box center [913, 226] width 55 height 11
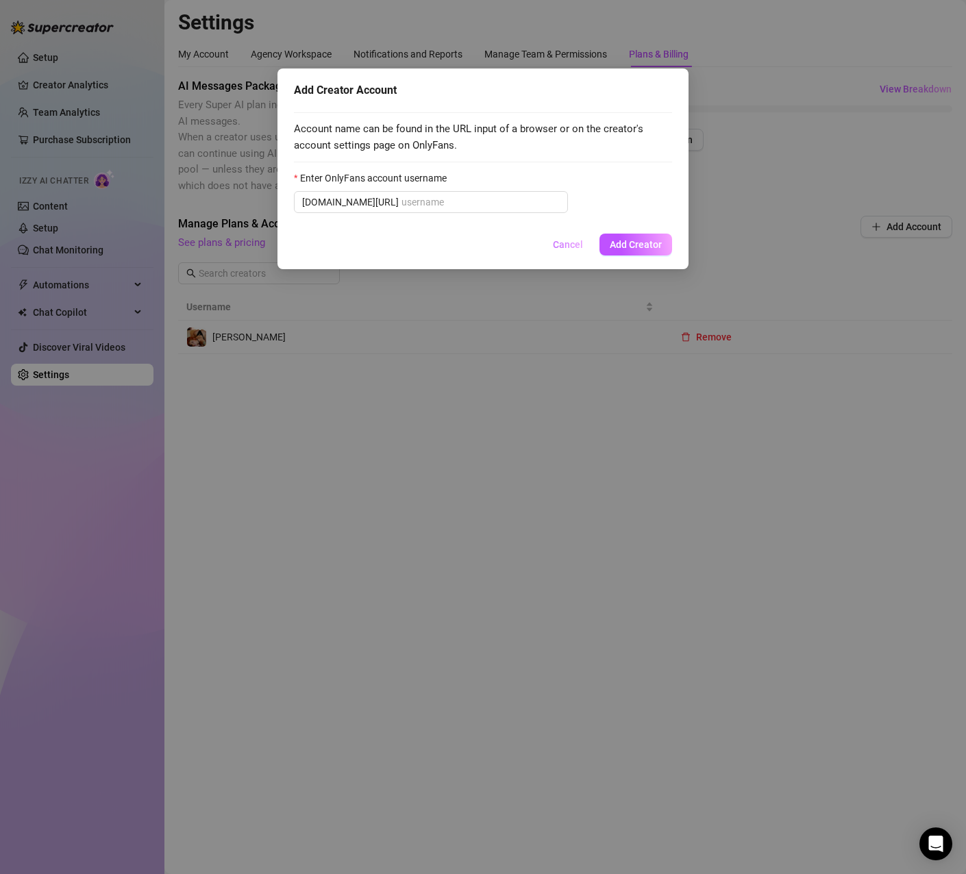
click at [577, 247] on span "Cancel" at bounding box center [568, 244] width 30 height 11
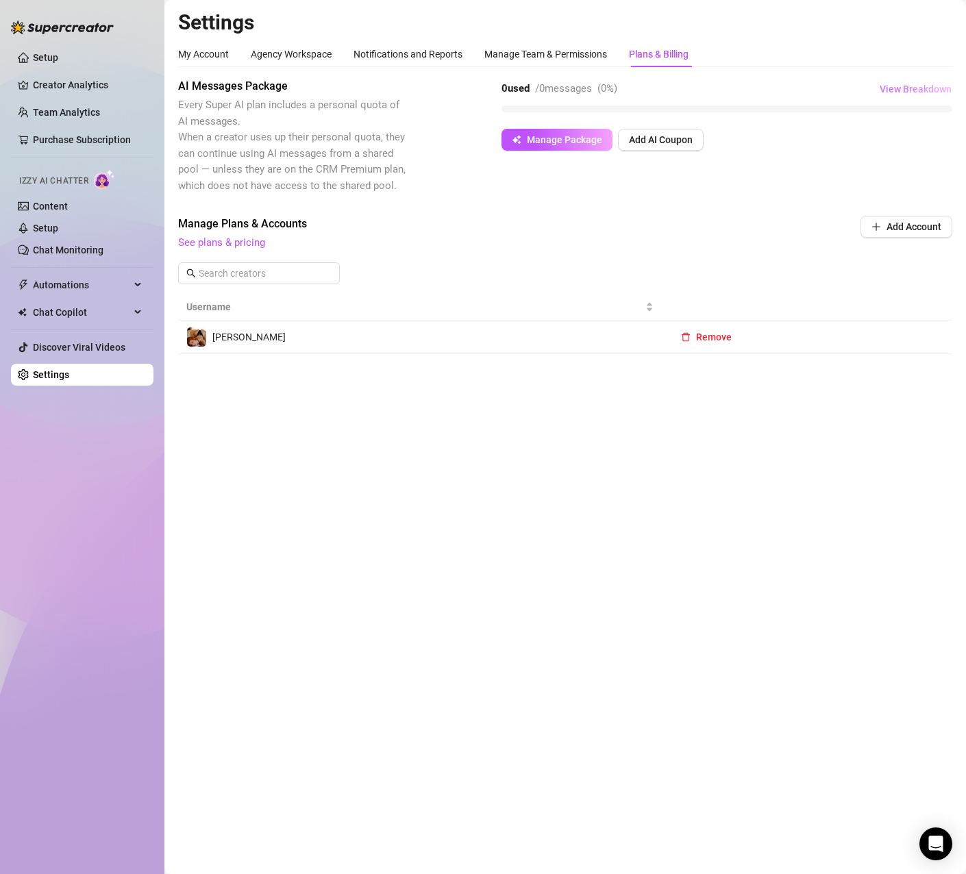
click at [923, 85] on span "View Breakdown" at bounding box center [915, 89] width 72 height 11
click at [838, 155] on div "AI Messages Package Every Super AI plan includes a personal quota of AI message…" at bounding box center [565, 136] width 774 height 116
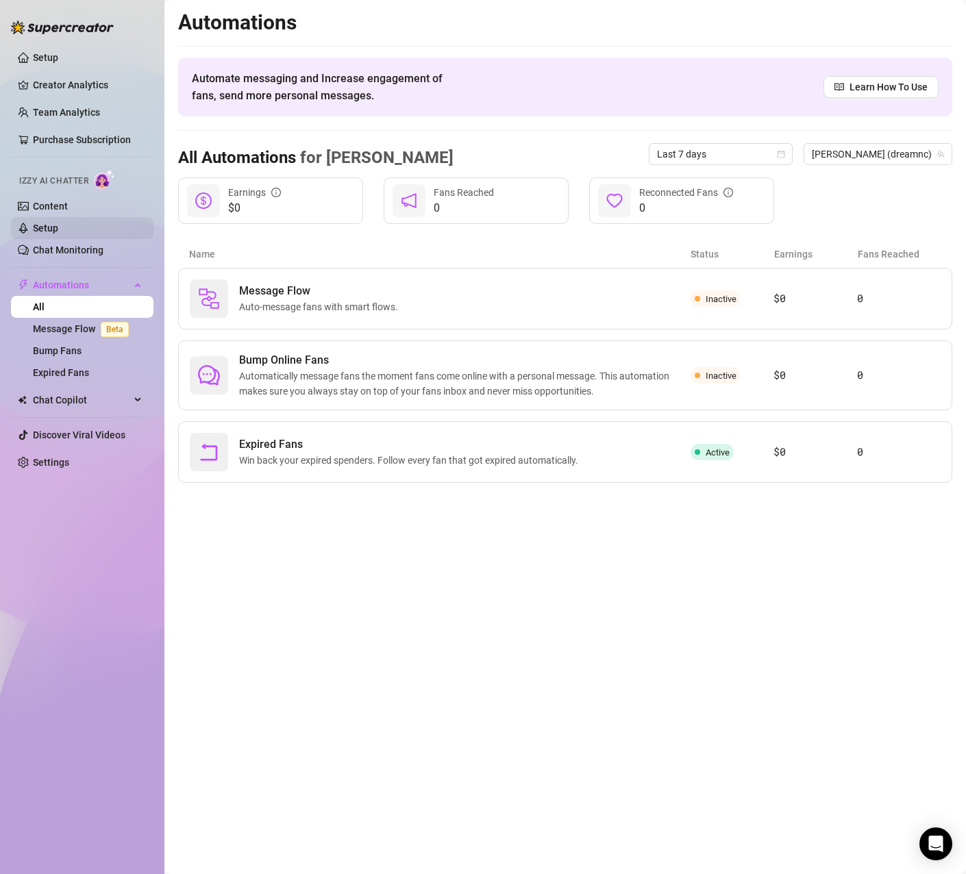
click at [45, 229] on link "Setup" at bounding box center [45, 228] width 25 height 11
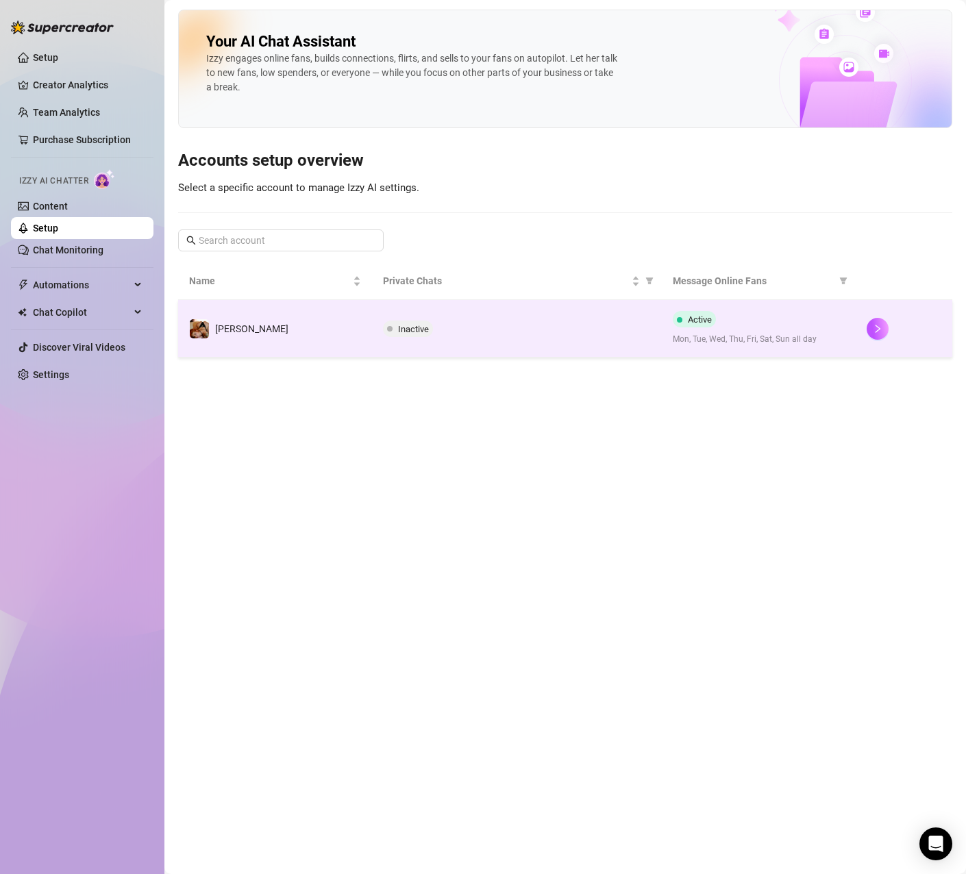
click at [295, 325] on td "[PERSON_NAME]" at bounding box center [275, 329] width 194 height 58
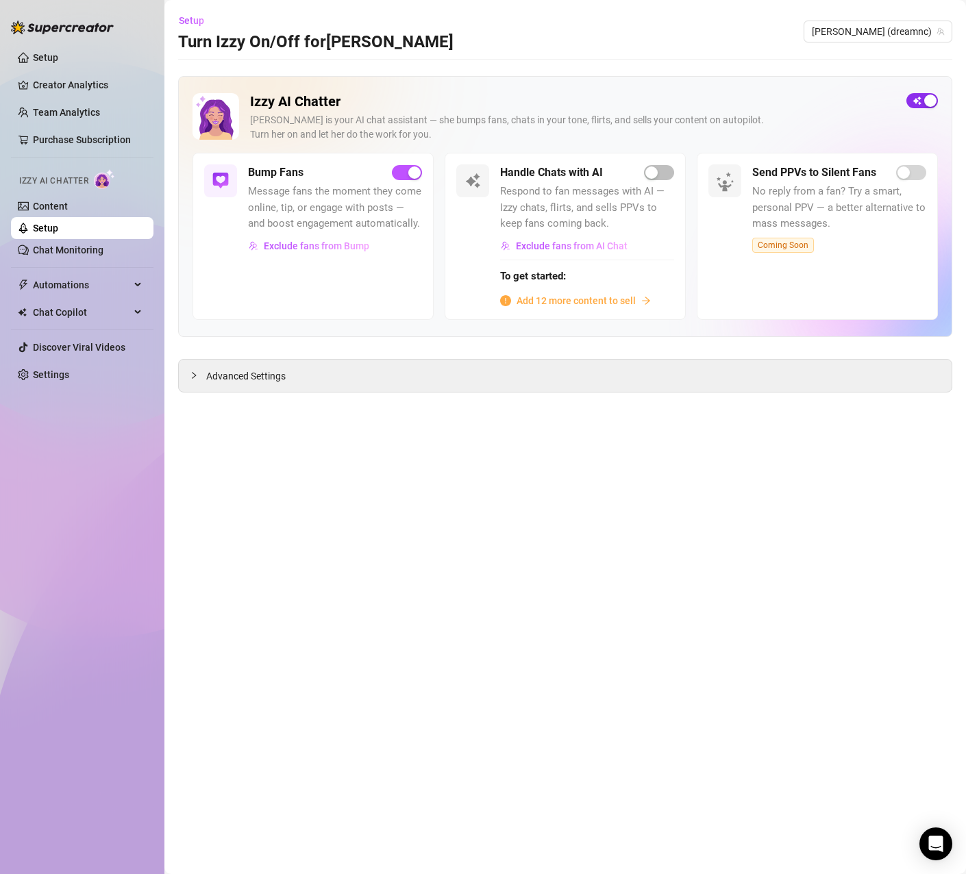
click at [926, 102] on div "button" at bounding box center [930, 101] width 12 height 12
